Goal: Transaction & Acquisition: Download file/media

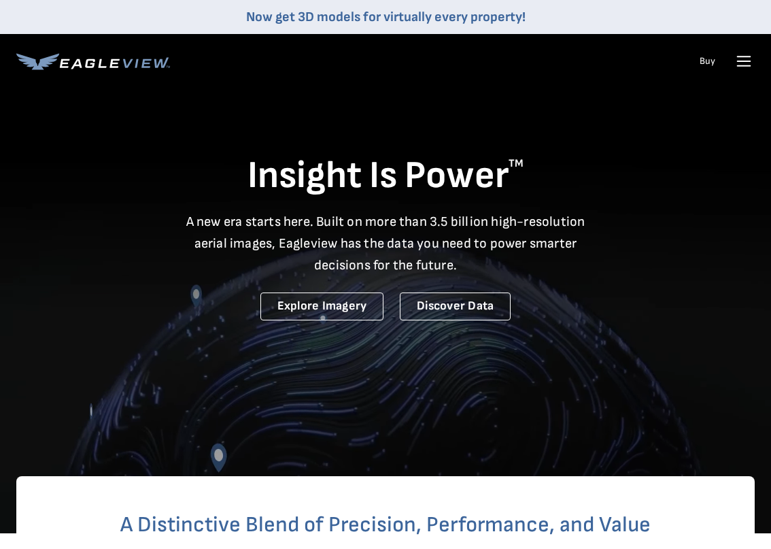
click at [743, 61] on icon at bounding box center [744, 61] width 13 height 0
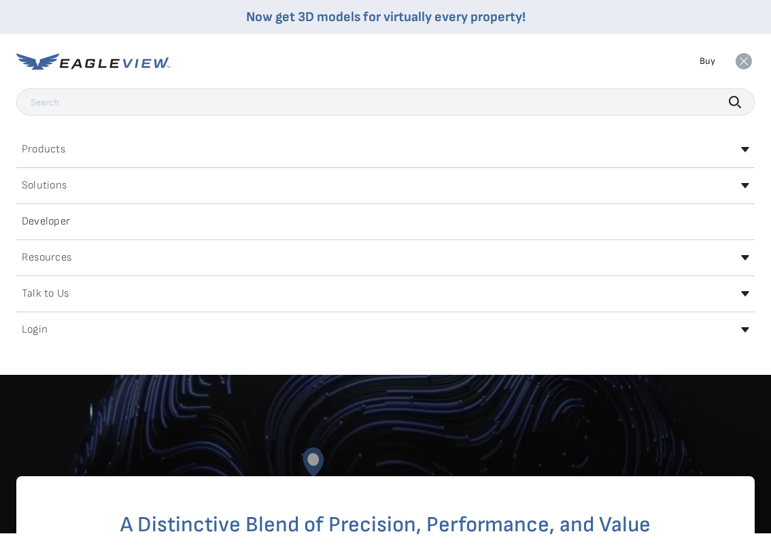
click at [745, 334] on div "Login" at bounding box center [385, 330] width 738 height 22
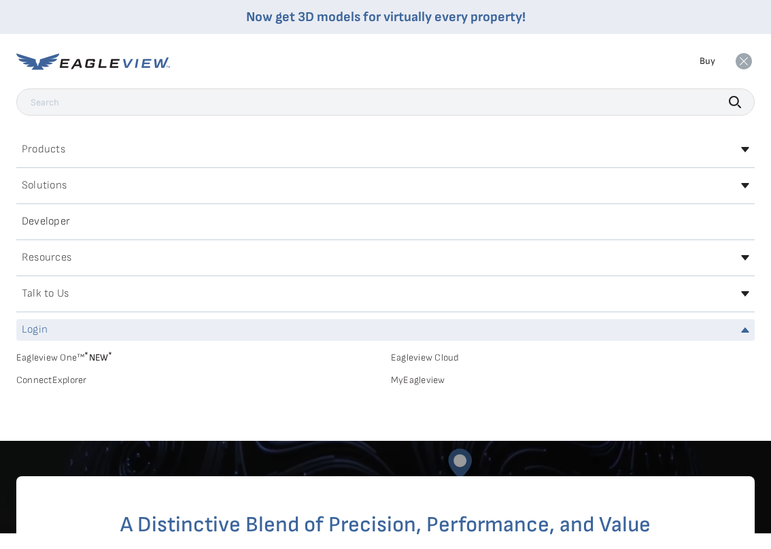
click at [426, 378] on link "MyEagleview" at bounding box center [573, 380] width 364 height 12
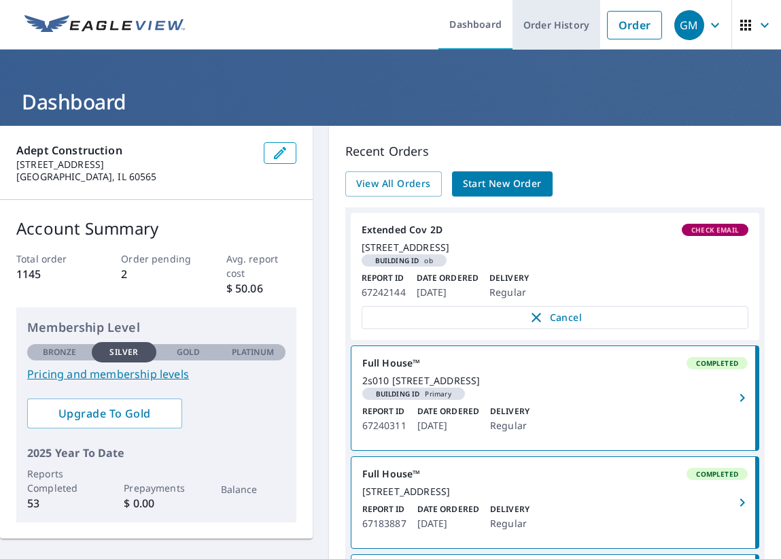
click at [562, 22] on link "Order History" at bounding box center [557, 25] width 88 height 50
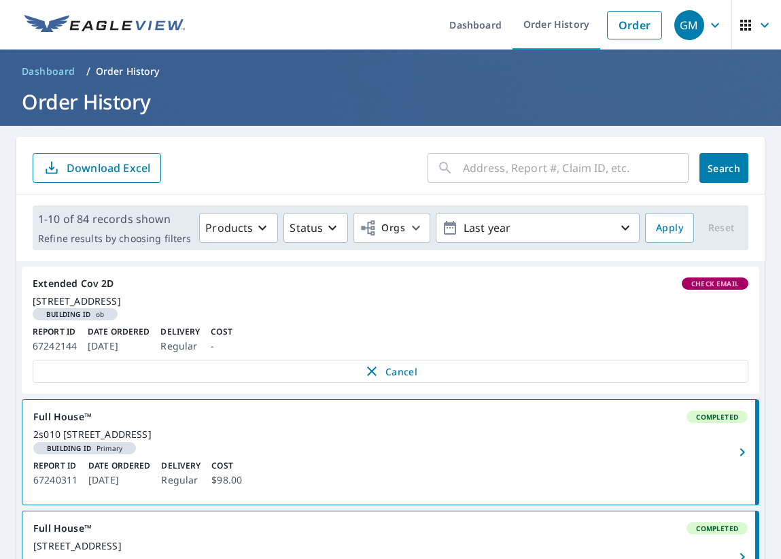
click at [450, 172] on div "​" at bounding box center [558, 168] width 261 height 30
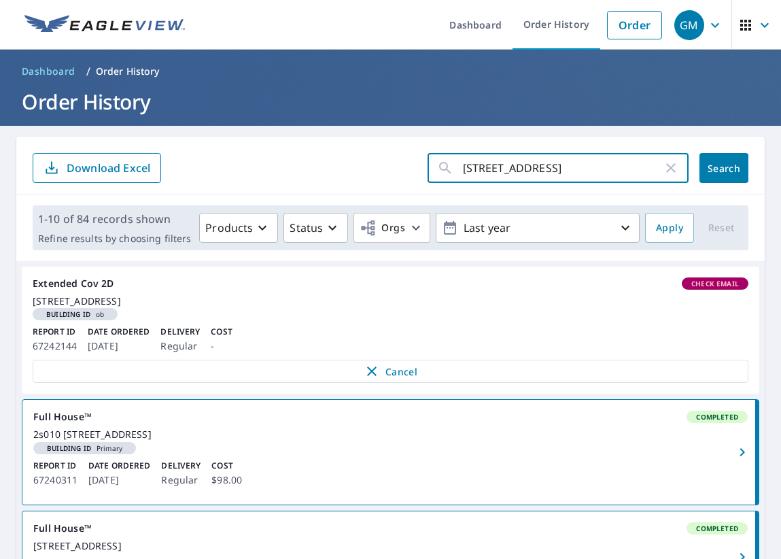
type input "[STREET_ADDRESS]"
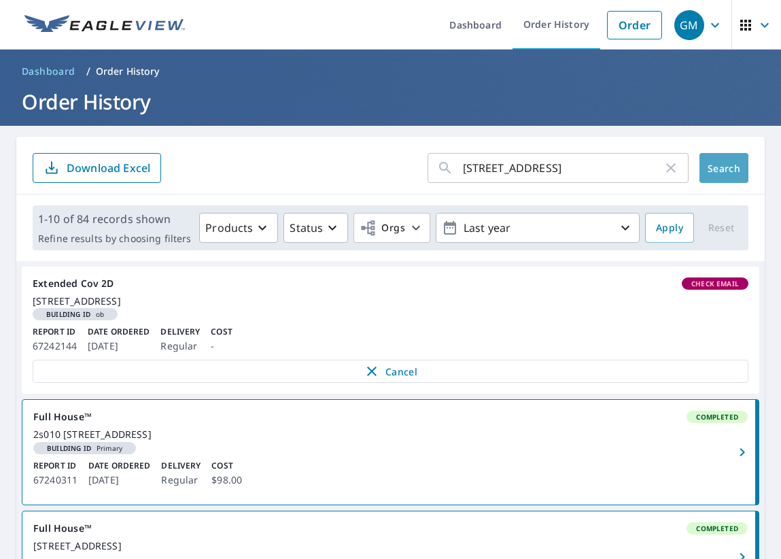
click at [712, 175] on button "Search" at bounding box center [724, 168] width 49 height 30
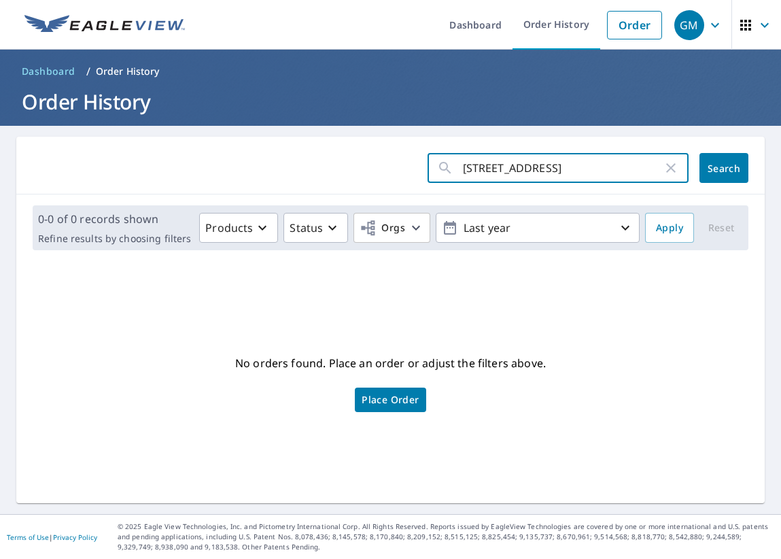
click at [555, 169] on input "[STREET_ADDRESS]" at bounding box center [563, 168] width 200 height 38
type input "[STREET_ADDRESS]"
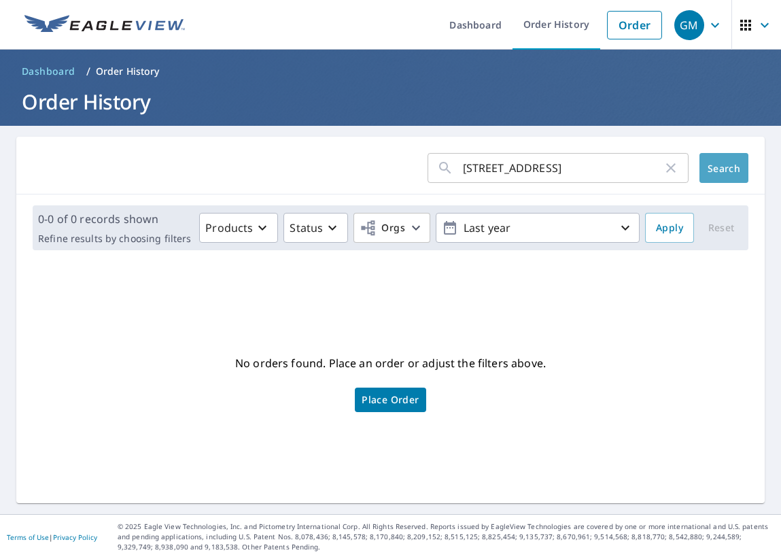
click at [712, 177] on button "Search" at bounding box center [724, 168] width 49 height 30
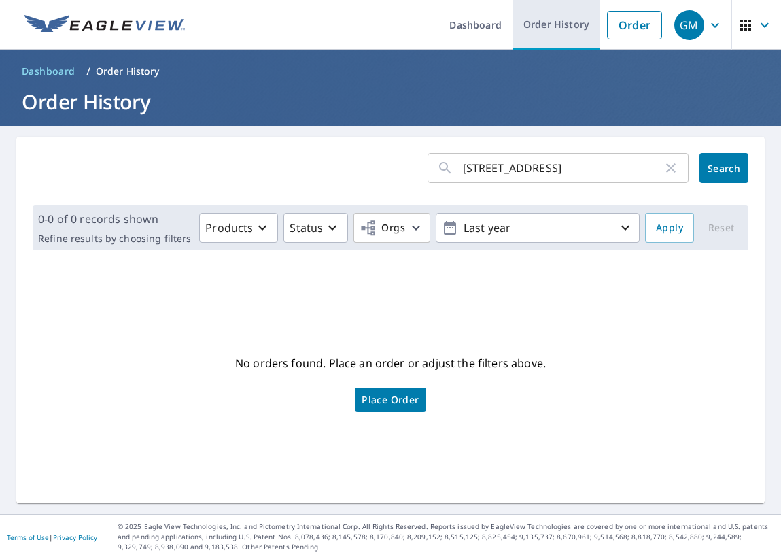
click at [555, 24] on link "Order History" at bounding box center [557, 25] width 88 height 50
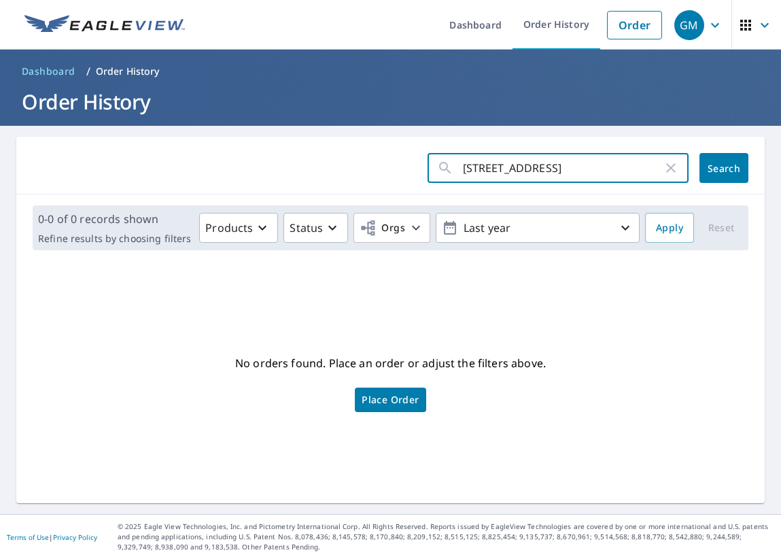
click at [508, 169] on input "[STREET_ADDRESS]" at bounding box center [563, 168] width 200 height 38
type input "hinsdale, [GEOGRAPHIC_DATA]"
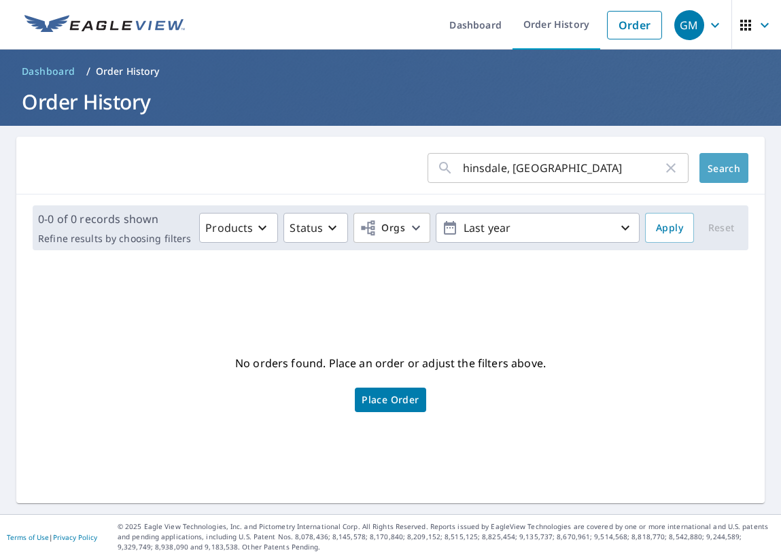
click at [710, 173] on span "Search" at bounding box center [723, 168] width 27 height 13
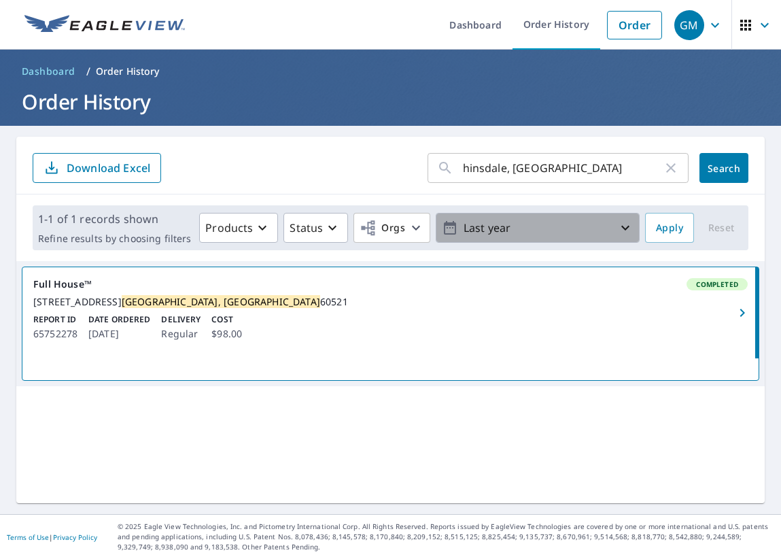
click at [617, 226] on icon "button" at bounding box center [625, 228] width 16 height 16
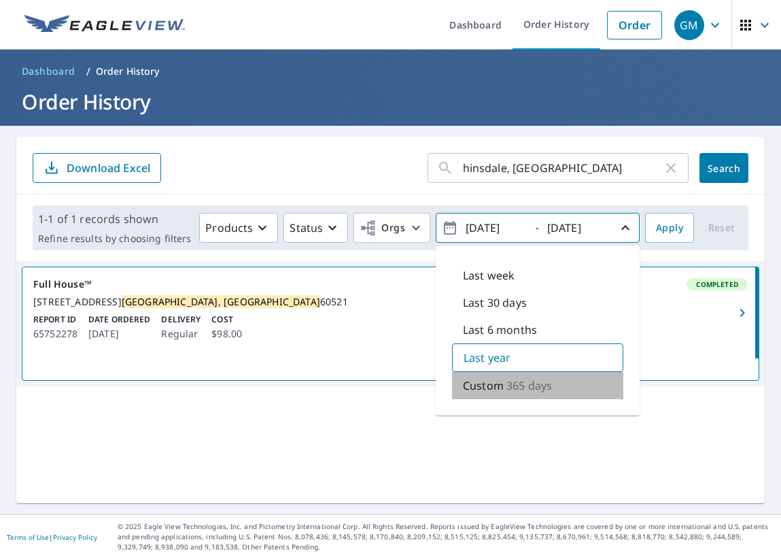
click at [516, 384] on p "365 days" at bounding box center [529, 385] width 46 height 16
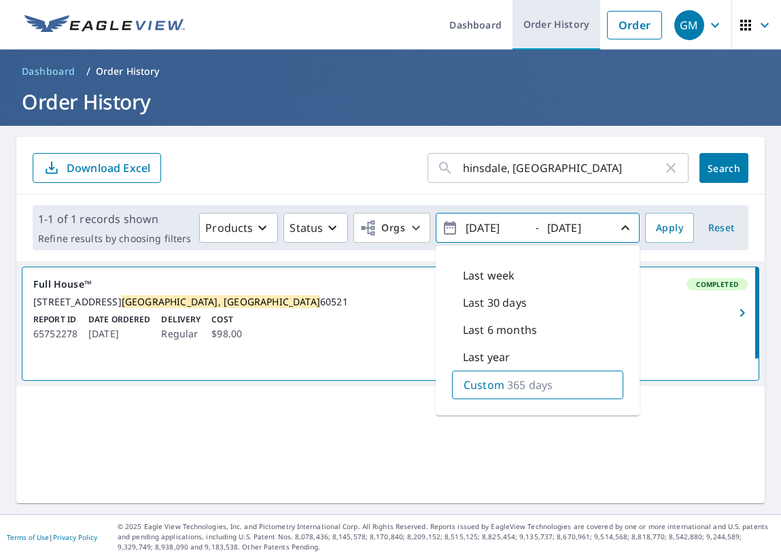
click at [541, 22] on link "Order History" at bounding box center [557, 25] width 88 height 50
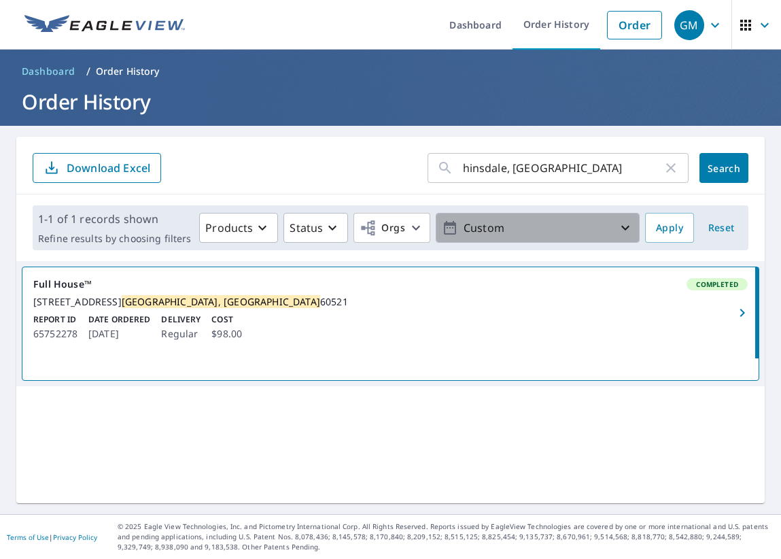
click at [617, 225] on icon "button" at bounding box center [625, 228] width 16 height 16
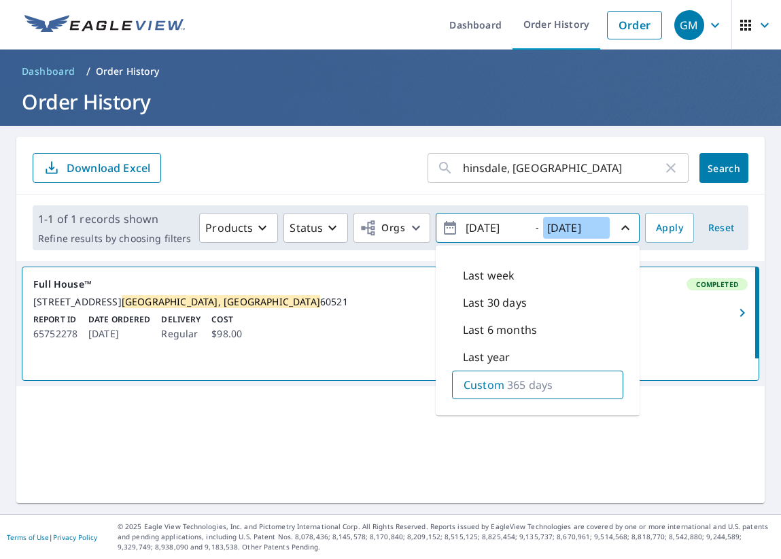
click at [578, 227] on input "[DATE]" at bounding box center [576, 228] width 67 height 22
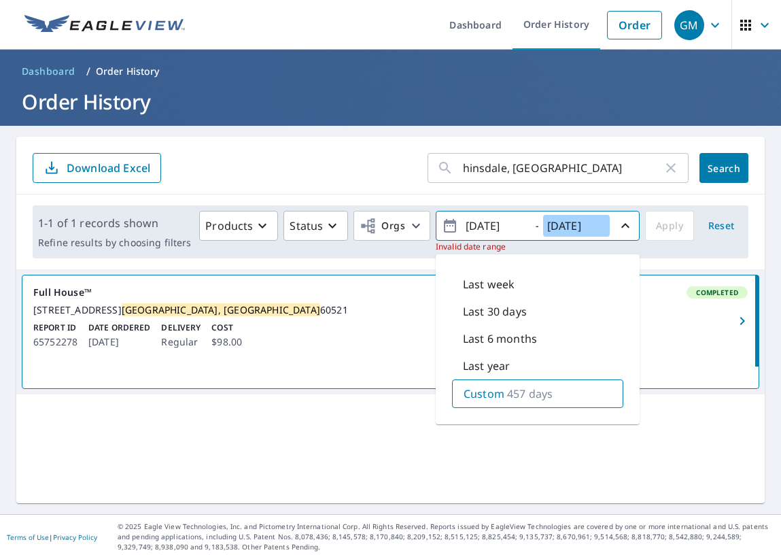
click at [560, 224] on input "[DATE]" at bounding box center [576, 226] width 67 height 22
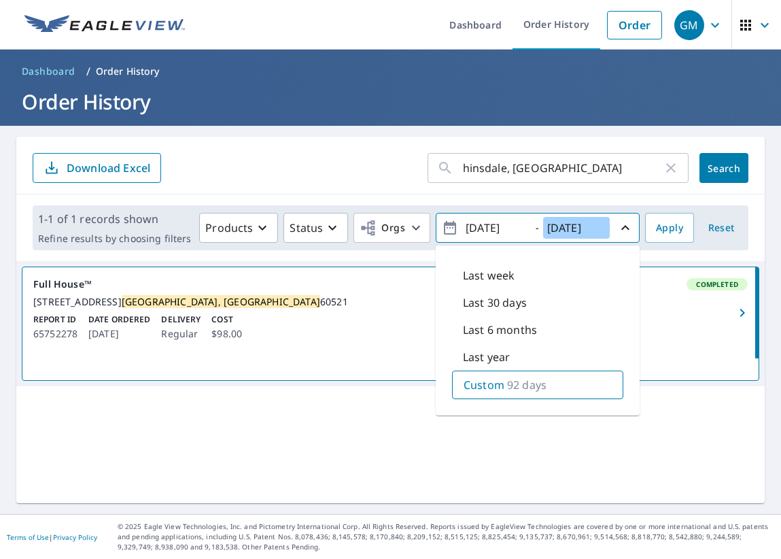
type input "[DATE]"
click at [479, 227] on input "[DATE]" at bounding box center [495, 228] width 67 height 22
type input "[DATE]"
click at [721, 167] on span "Search" at bounding box center [723, 168] width 27 height 13
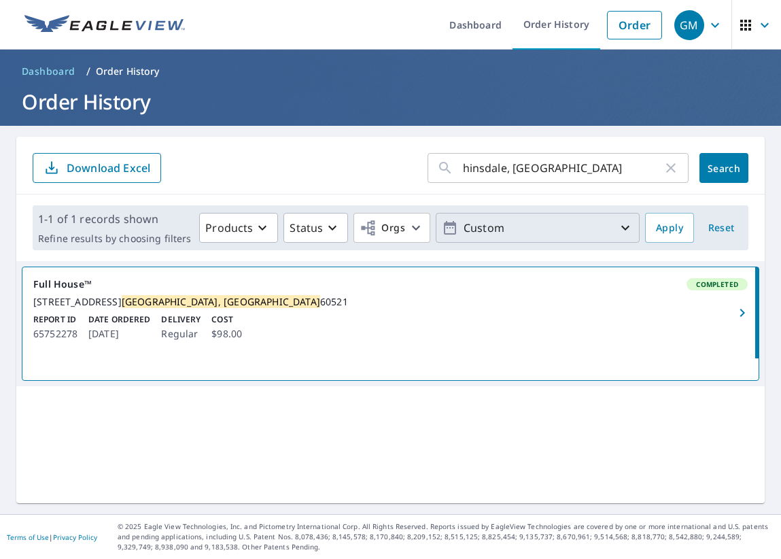
click at [617, 227] on icon "button" at bounding box center [625, 228] width 16 height 16
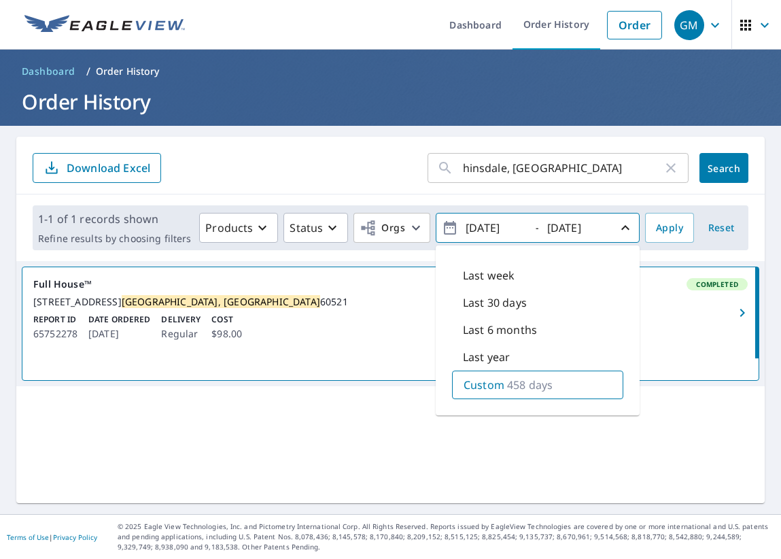
click at [485, 389] on p "Custom" at bounding box center [484, 385] width 41 height 16
click at [95, 167] on p "Download Excel" at bounding box center [109, 167] width 84 height 15
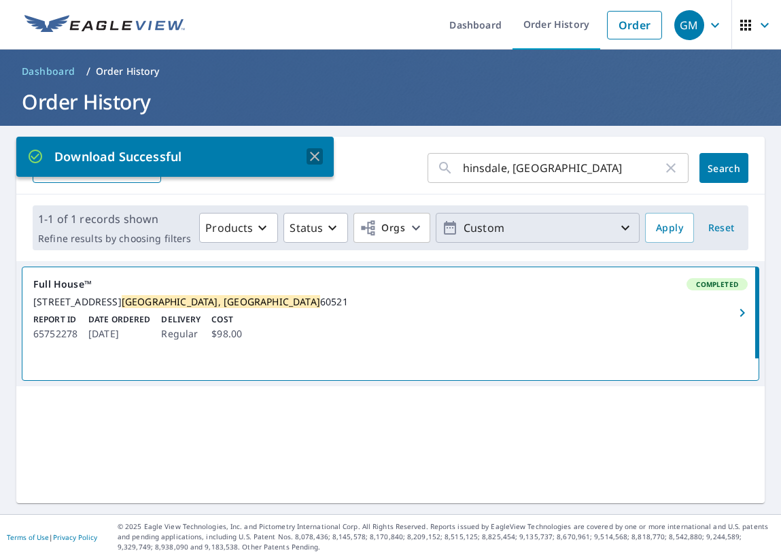
click at [311, 154] on icon "button" at bounding box center [315, 156] width 16 height 16
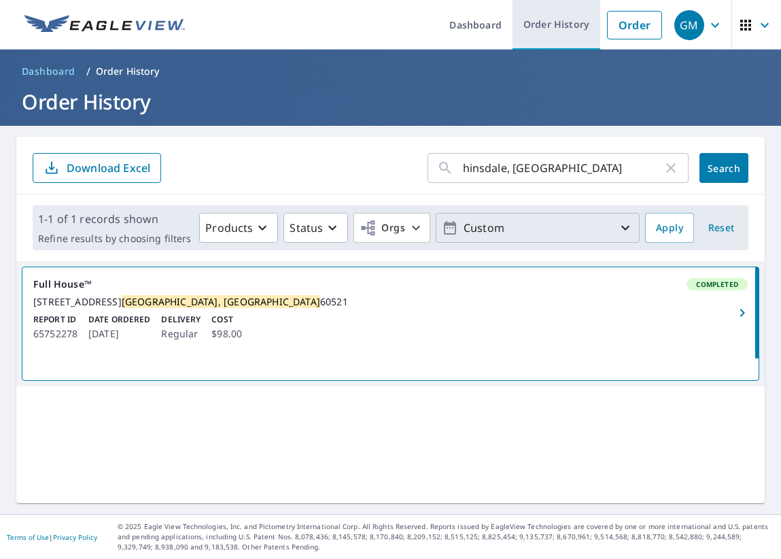
click at [549, 28] on link "Order History" at bounding box center [557, 25] width 88 height 50
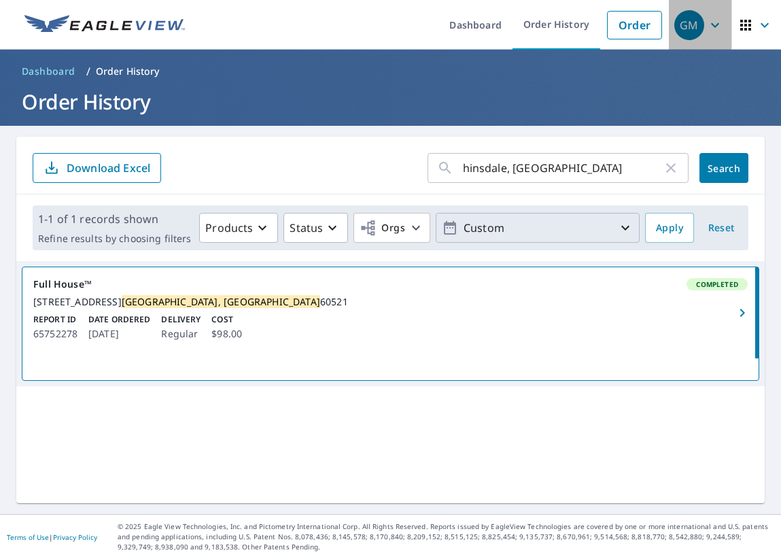
click at [684, 27] on div "GM" at bounding box center [689, 25] width 30 height 30
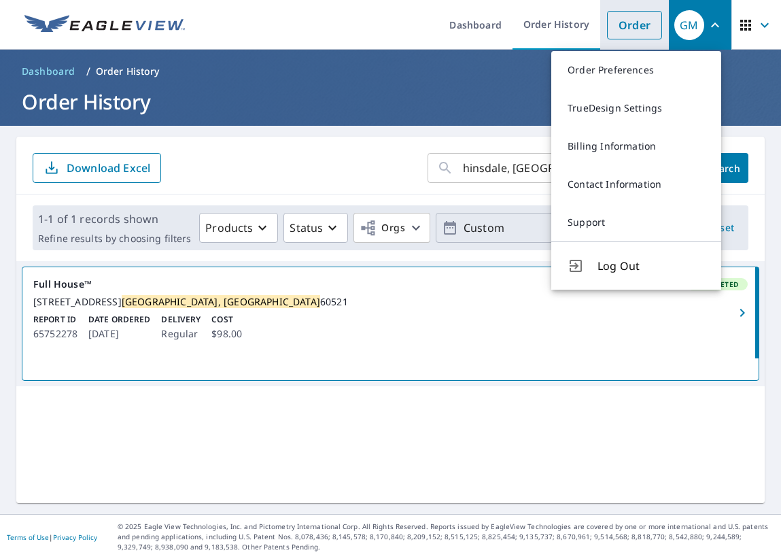
click at [628, 28] on link "Order" at bounding box center [634, 25] width 55 height 29
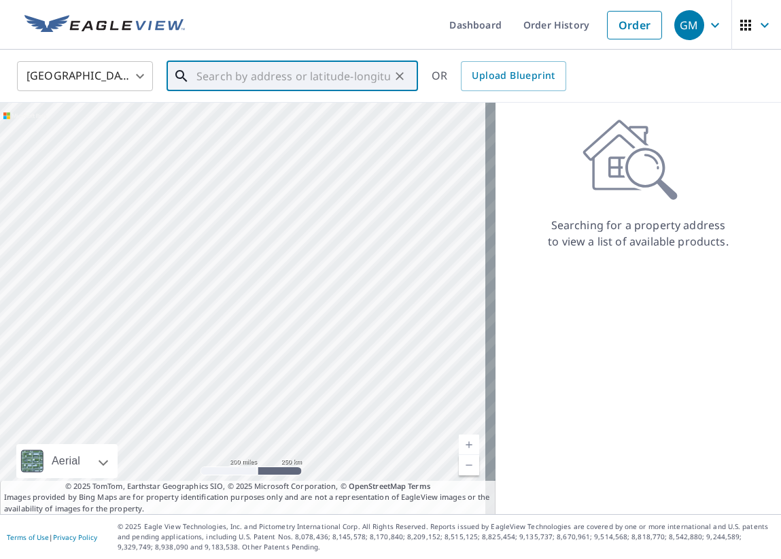
click at [226, 73] on input "text" at bounding box center [293, 76] width 194 height 38
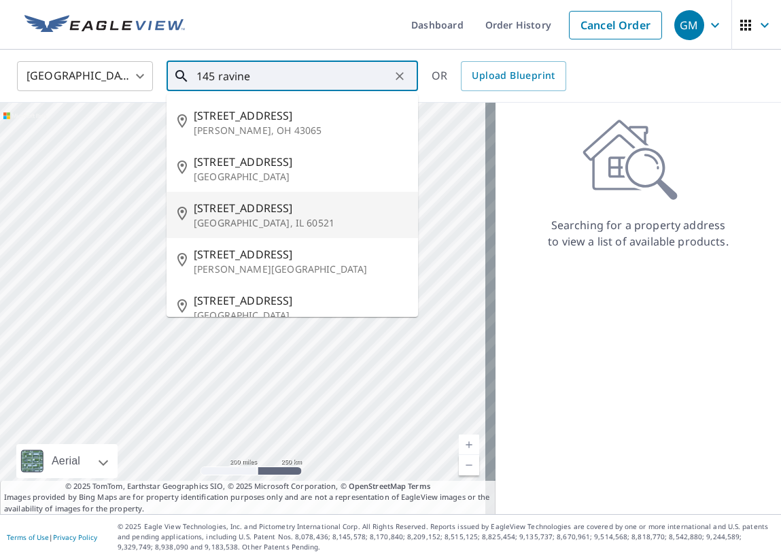
click at [230, 211] on span "[STREET_ADDRESS]" at bounding box center [300, 208] width 213 height 16
type input "[STREET_ADDRESS]"
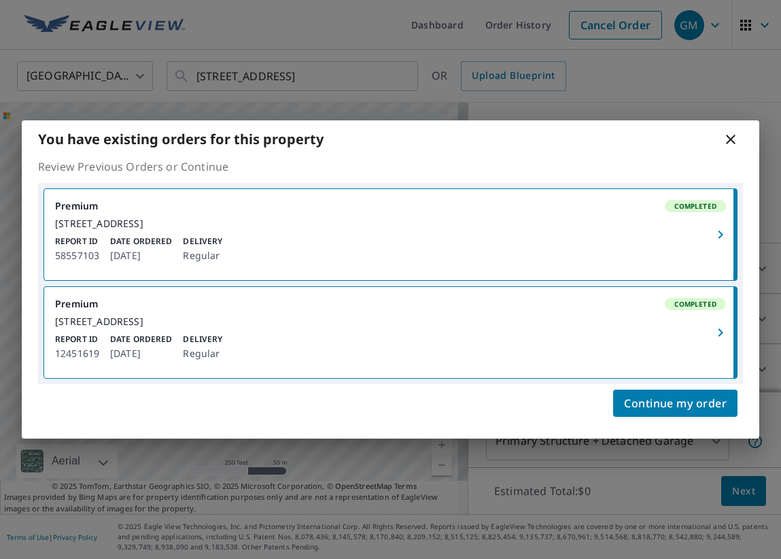
click at [92, 305] on div "Premium Completed" at bounding box center [390, 304] width 671 height 12
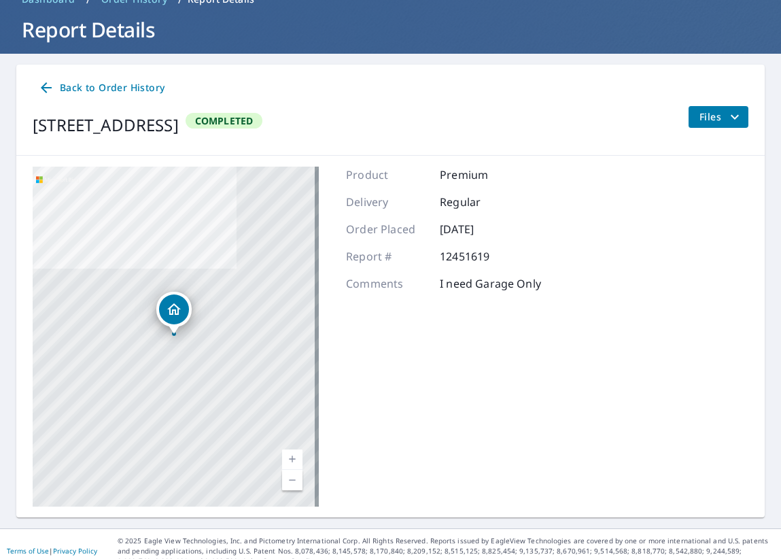
scroll to position [86, 0]
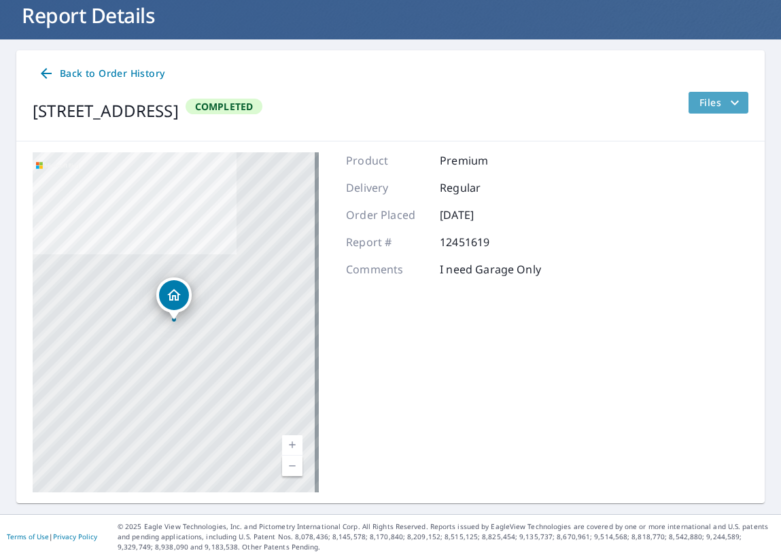
click at [707, 104] on span "Files" at bounding box center [722, 102] width 44 height 16
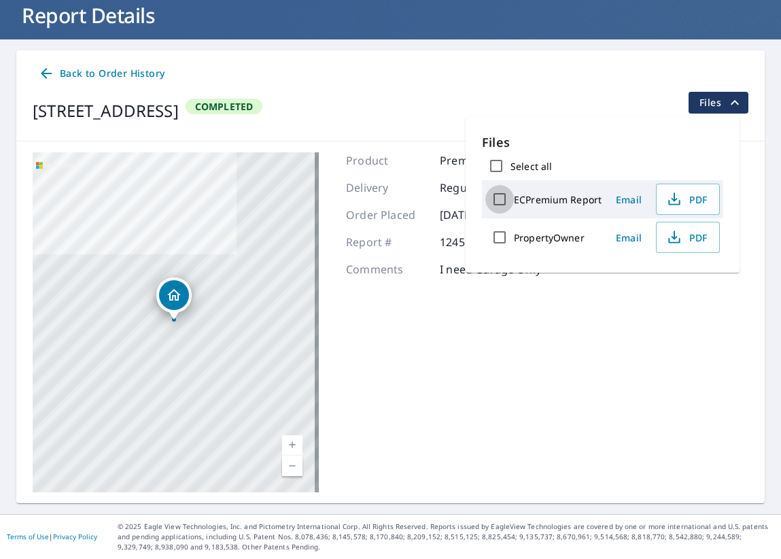
click at [501, 201] on input "ECPremium Report" at bounding box center [499, 199] width 29 height 29
checkbox input "true"
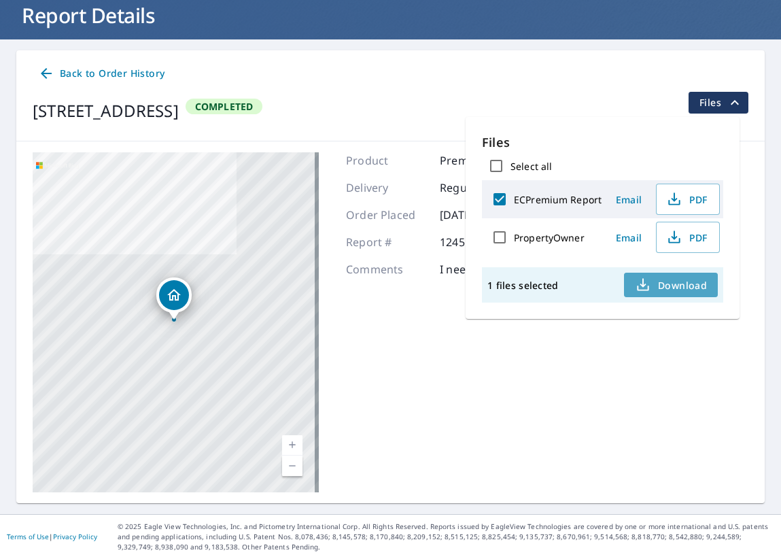
click at [681, 284] on span "Download" at bounding box center [671, 285] width 72 height 16
